Goal: Information Seeking & Learning: Check status

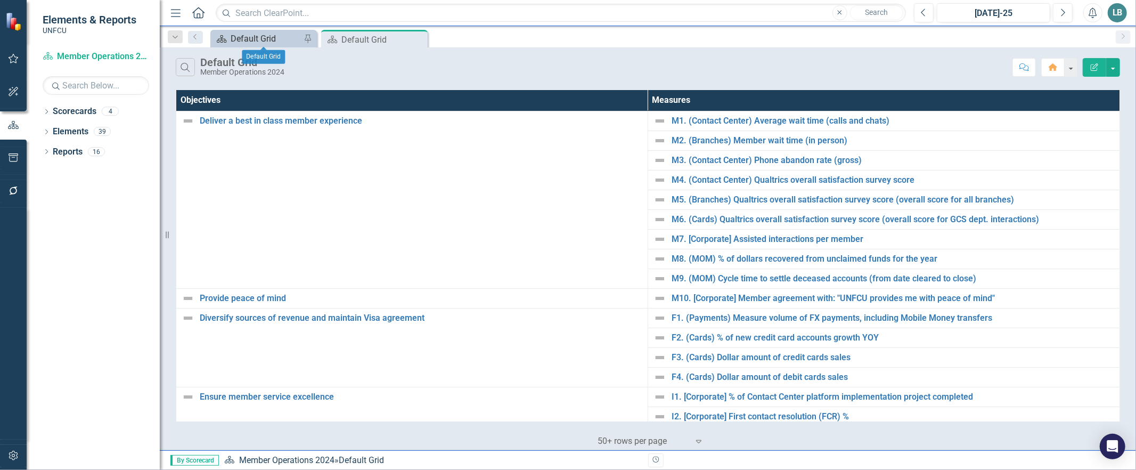
click at [248, 35] on div "Default Grid" at bounding box center [266, 38] width 70 height 13
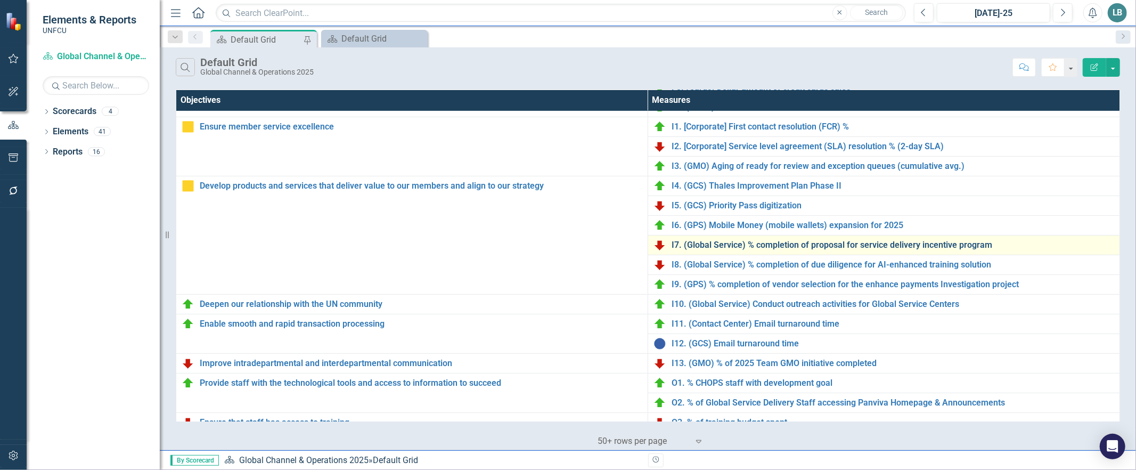
scroll to position [217, 0]
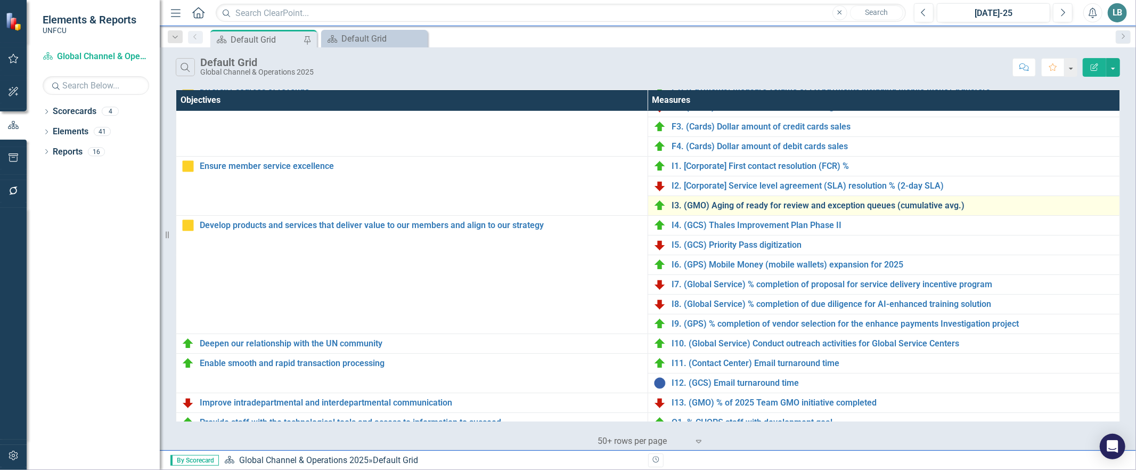
click at [740, 205] on link "I3. (GMO) Aging of ready for review and exception queues (cumulative avg.)" at bounding box center [893, 206] width 443 height 10
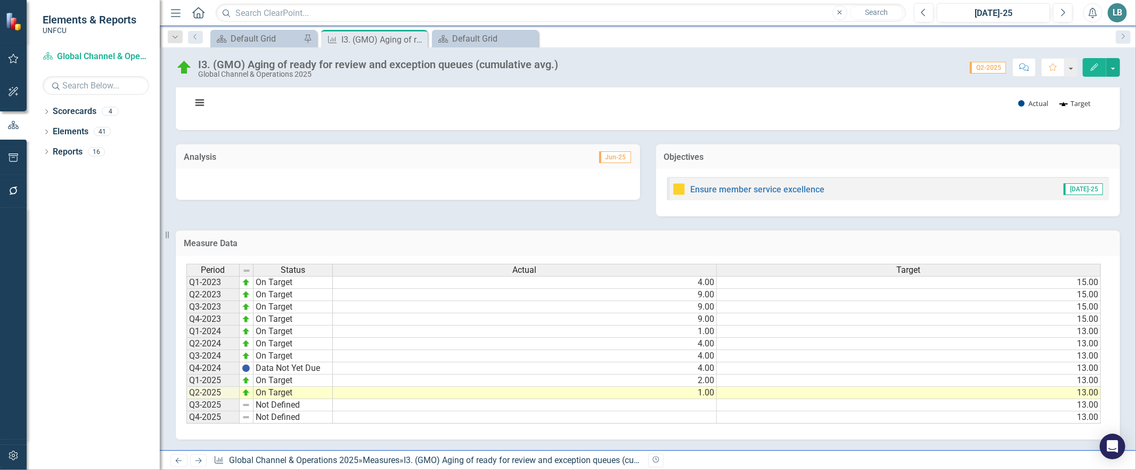
scroll to position [168, 0]
click at [279, 27] on div "Dropdown Search Scorecard Default Grid Pin Measure I3. (GMO) Aging of ready for…" at bounding box center [648, 36] width 976 height 21
click at [284, 40] on div "Default Grid" at bounding box center [266, 38] width 70 height 13
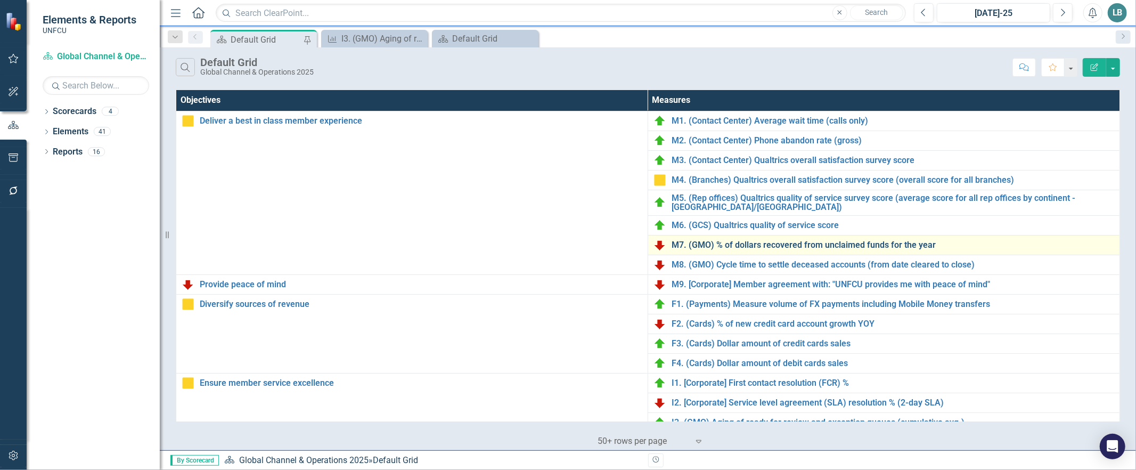
click at [756, 243] on link "M7. (GMO) % of dollars recovered from unclaimed funds for the year" at bounding box center [893, 245] width 443 height 10
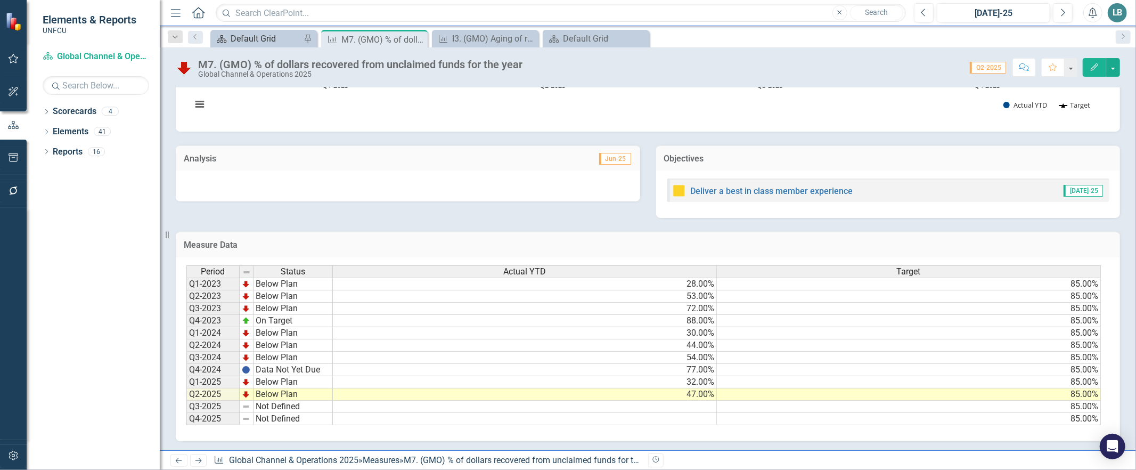
click at [262, 40] on div "Default Grid" at bounding box center [266, 38] width 70 height 13
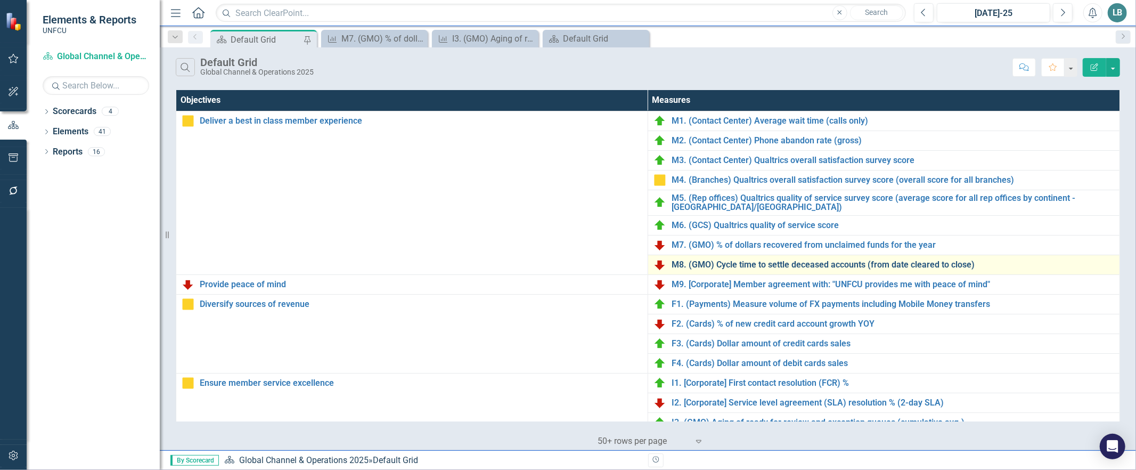
click at [703, 265] on link "M8. (GMO) Cycle time to settle deceased accounts (from date cleared to close)" at bounding box center [893, 265] width 443 height 10
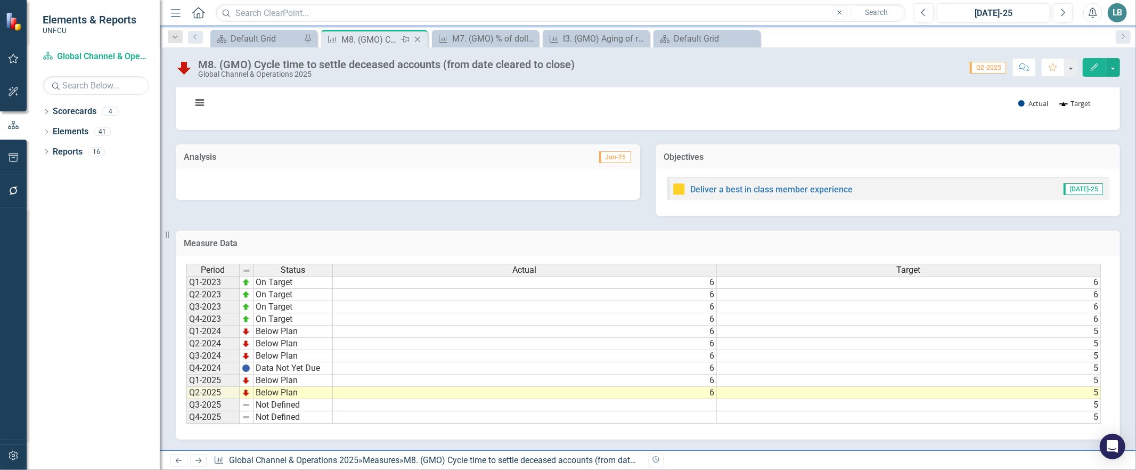
click at [419, 37] on icon "Close" at bounding box center [417, 39] width 11 height 9
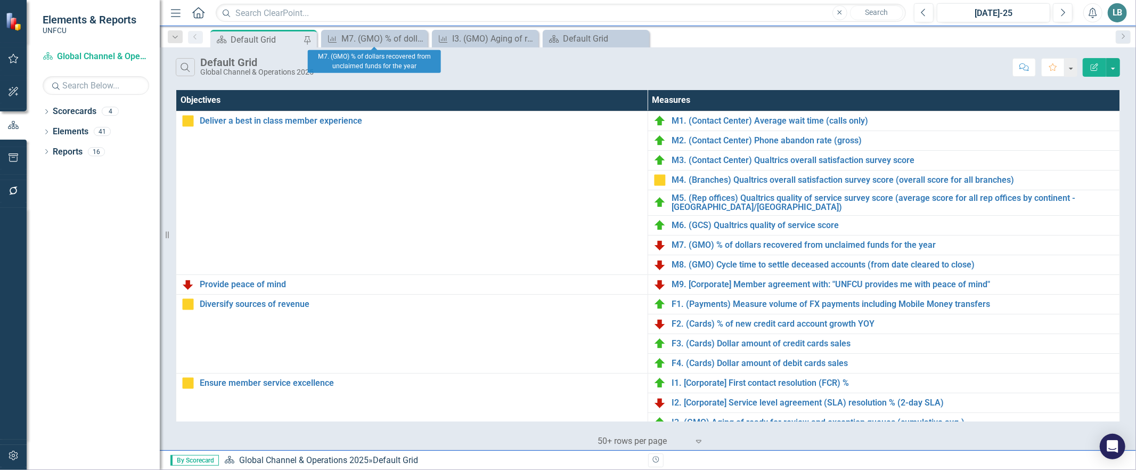
click at [0, 0] on icon "Close" at bounding box center [0, 0] width 0 height 0
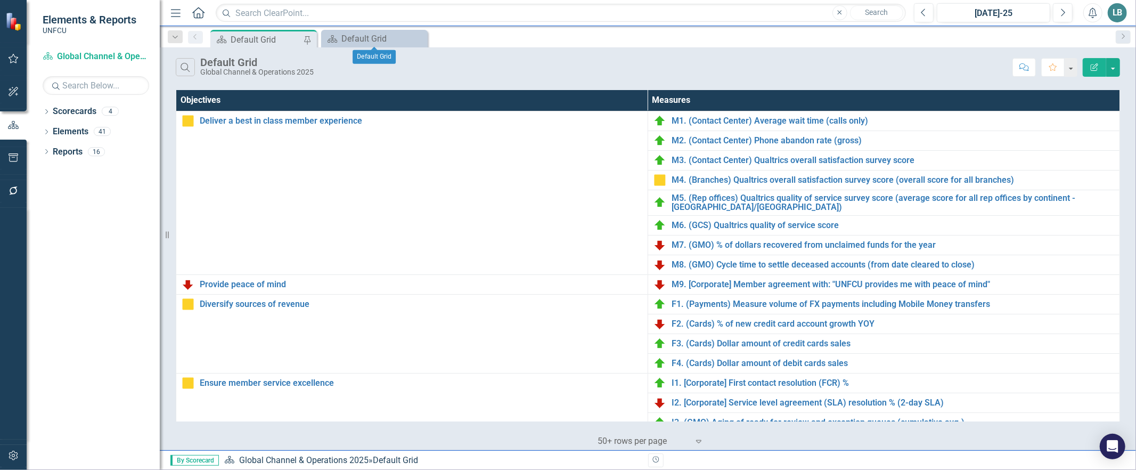
click at [0, 0] on icon "Close" at bounding box center [0, 0] width 0 height 0
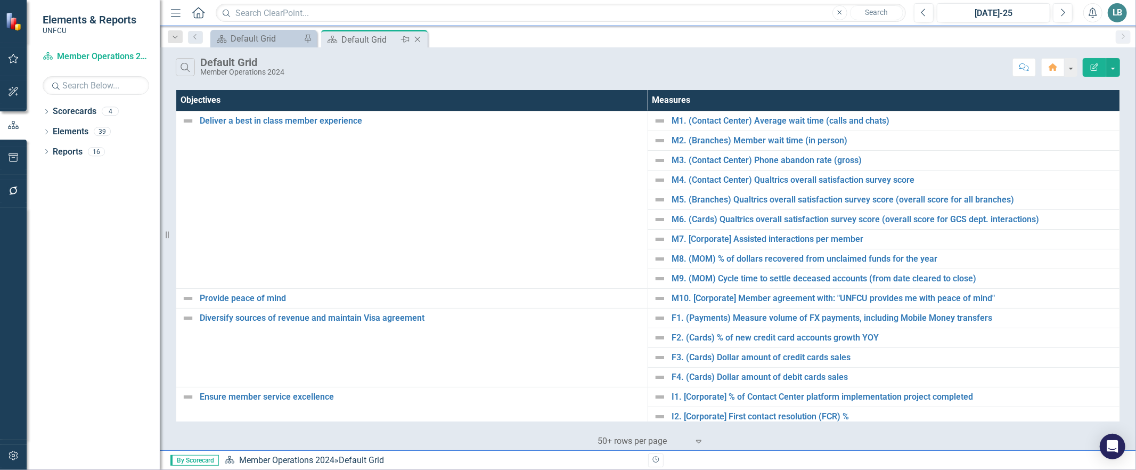
click at [416, 39] on icon "Close" at bounding box center [417, 39] width 11 height 9
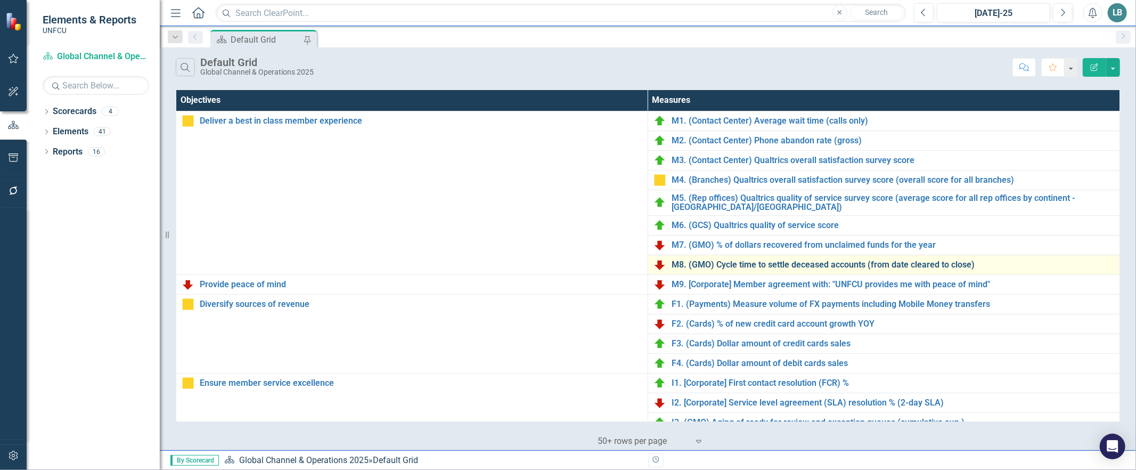
scroll to position [22, 0]
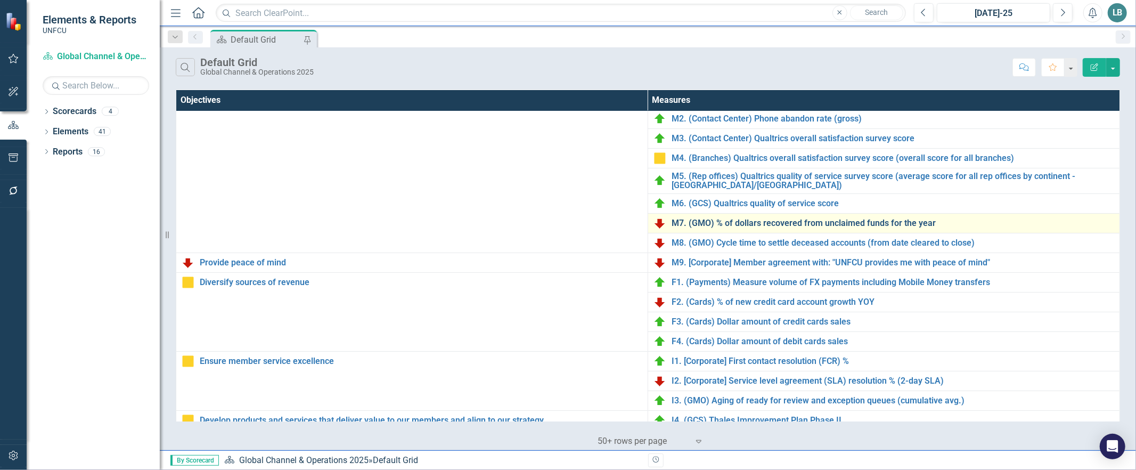
click at [685, 226] on link "M7. (GMO) % of dollars recovered from unclaimed funds for the year" at bounding box center [893, 223] width 443 height 10
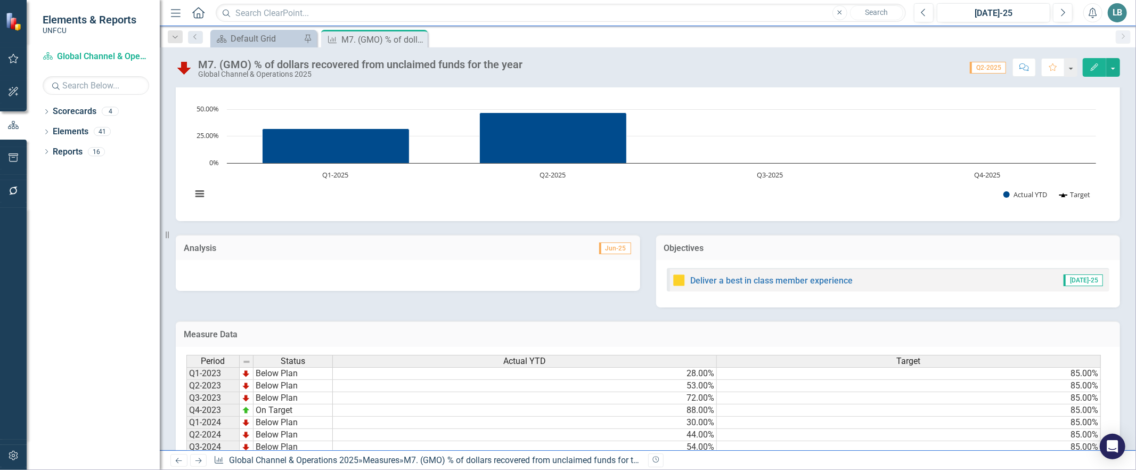
scroll to position [168, 0]
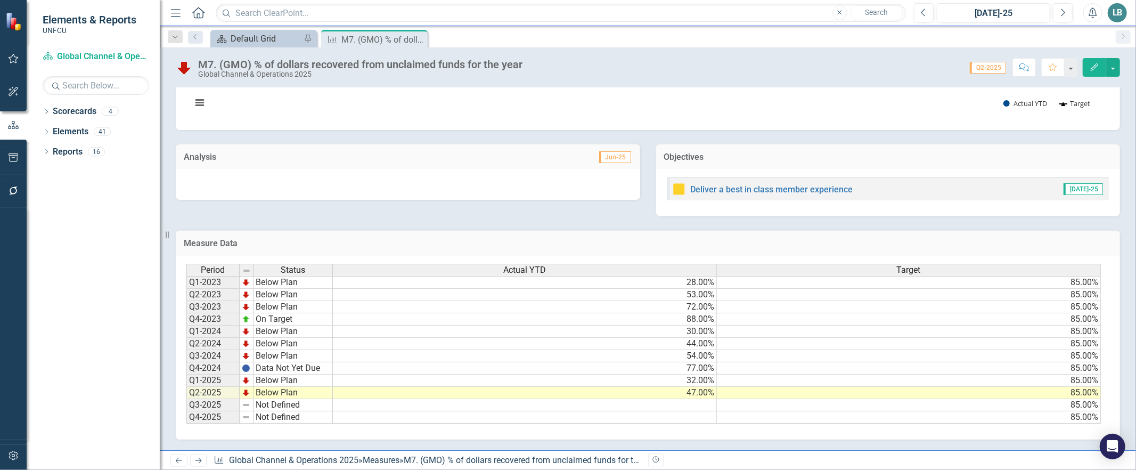
click at [271, 38] on div "Default Grid" at bounding box center [266, 38] width 70 height 13
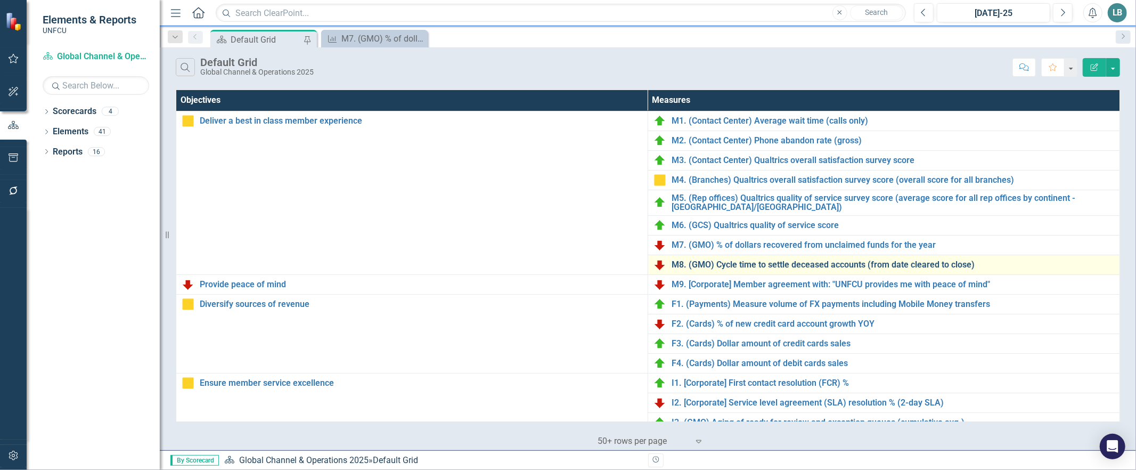
click at [709, 265] on link "M8. (GMO) Cycle time to settle deceased accounts (from date cleared to close)" at bounding box center [893, 265] width 443 height 10
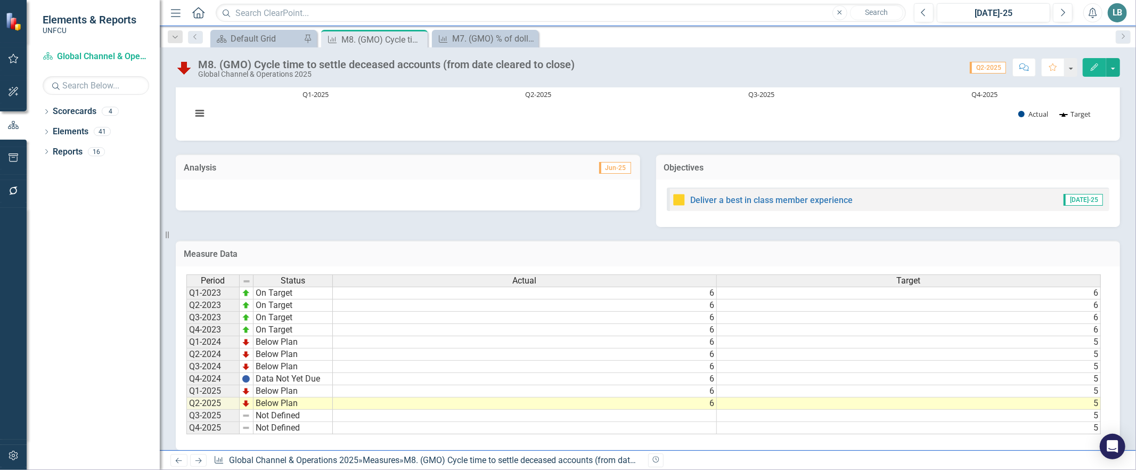
scroll to position [168, 0]
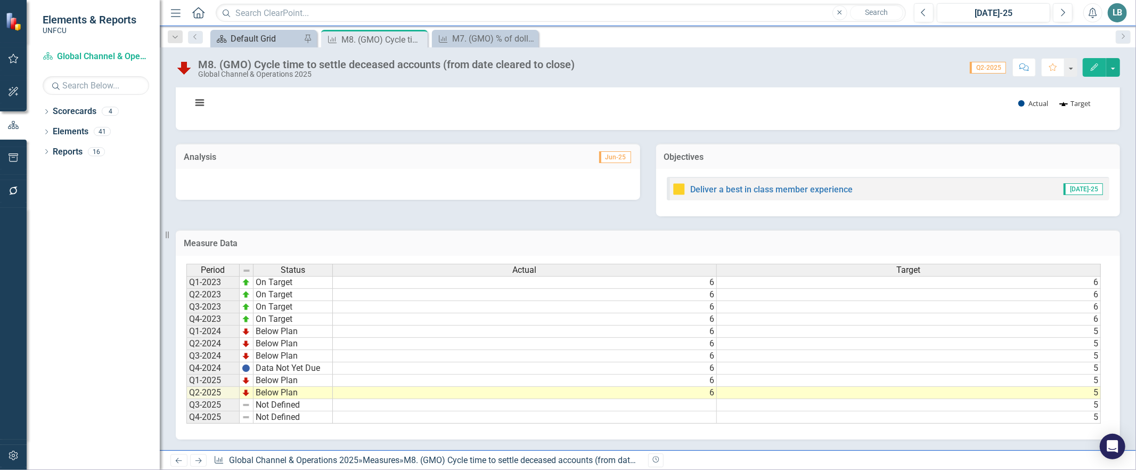
click at [258, 41] on div "Default Grid" at bounding box center [266, 38] width 70 height 13
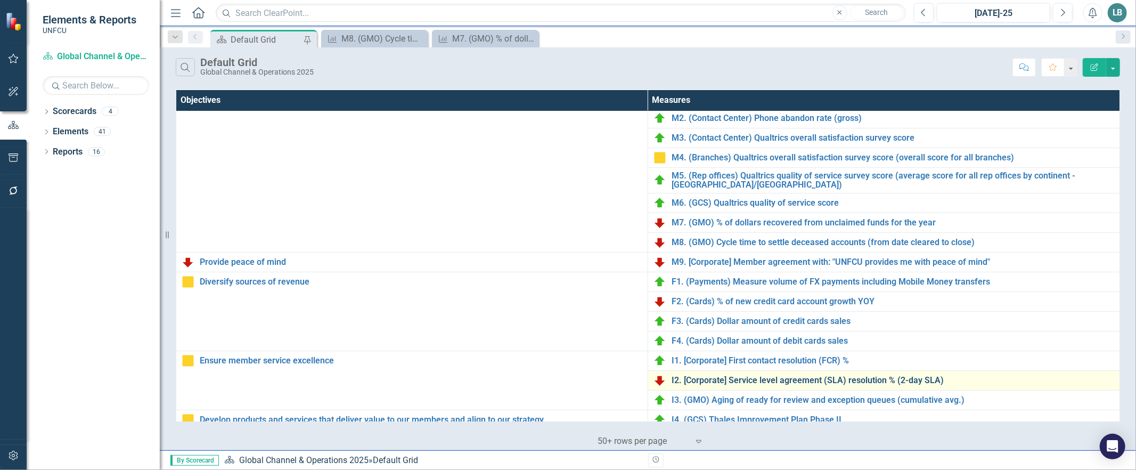
scroll to position [34, 0]
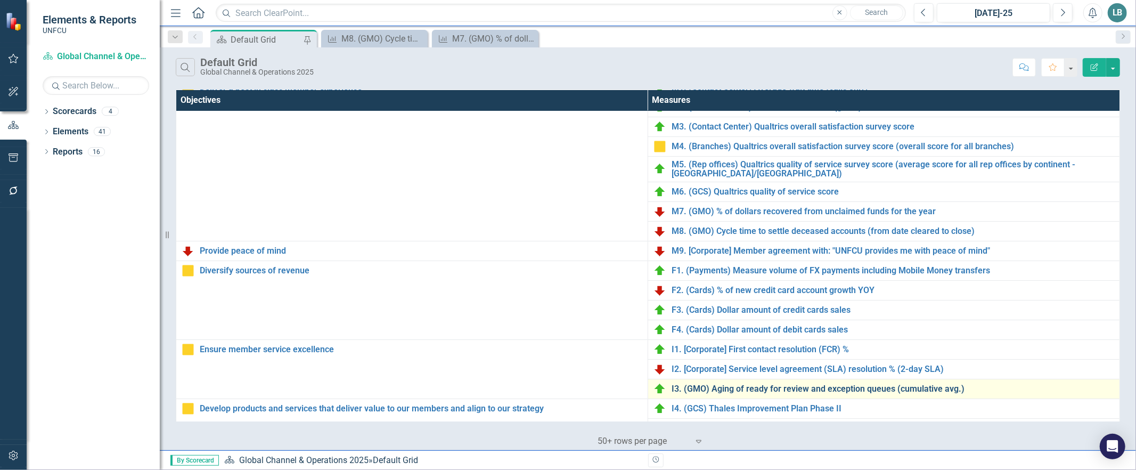
click at [685, 386] on link "I3. (GMO) Aging of ready for review and exception queues (cumulative avg.)" at bounding box center [893, 389] width 443 height 10
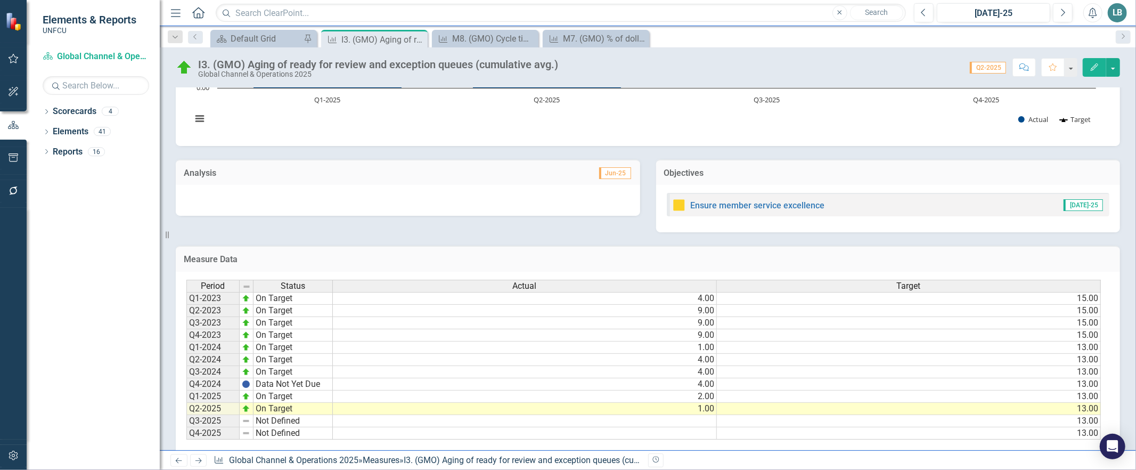
drag, startPoint x: 843, startPoint y: 443, endPoint x: 1028, endPoint y: 435, distance: 185.5
click at [959, 440] on div "Period Status Actual Target Q1-2023 On Target 4.00 15.00 Q2-2023 On Target 9.00…" at bounding box center [643, 360] width 915 height 160
click at [569, 34] on div "M7. (GMO) % of dollars recovered from unclaimed funds for the year" at bounding box center [598, 38] width 70 height 13
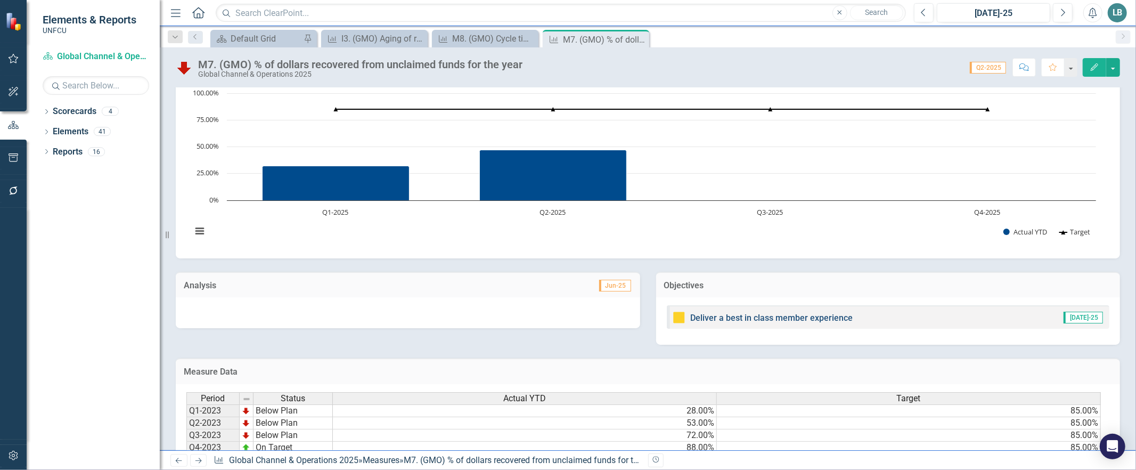
scroll to position [168, 0]
